Goal: Task Accomplishment & Management: Manage account settings

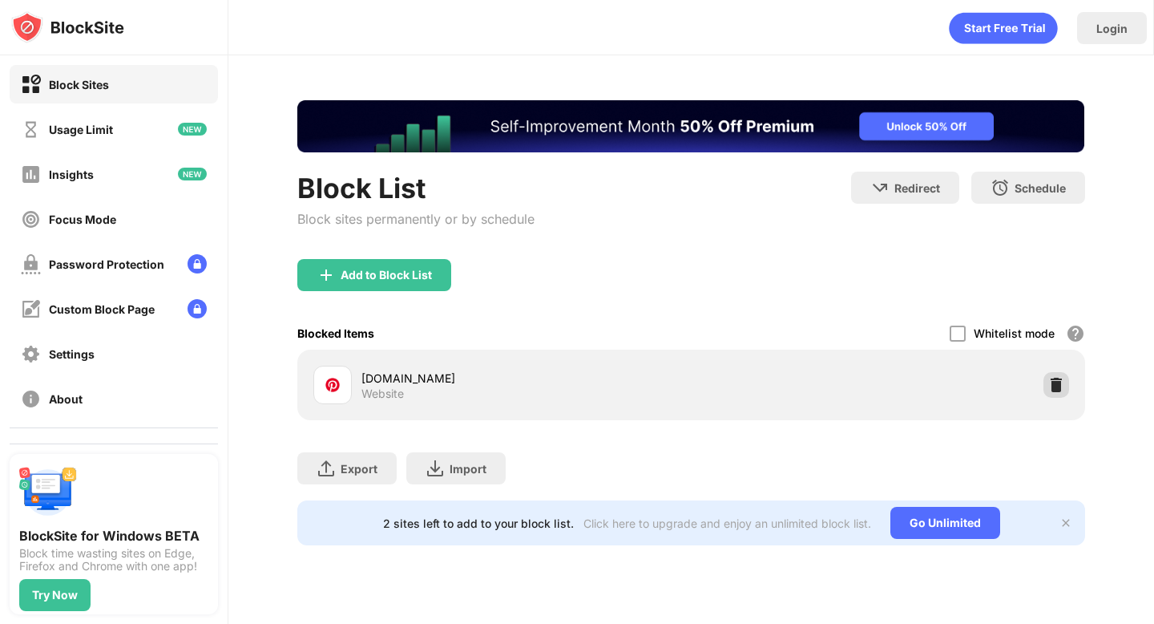
click at [1048, 387] on img at bounding box center [1056, 385] width 16 height 16
